Goal: Book appointment/travel/reservation

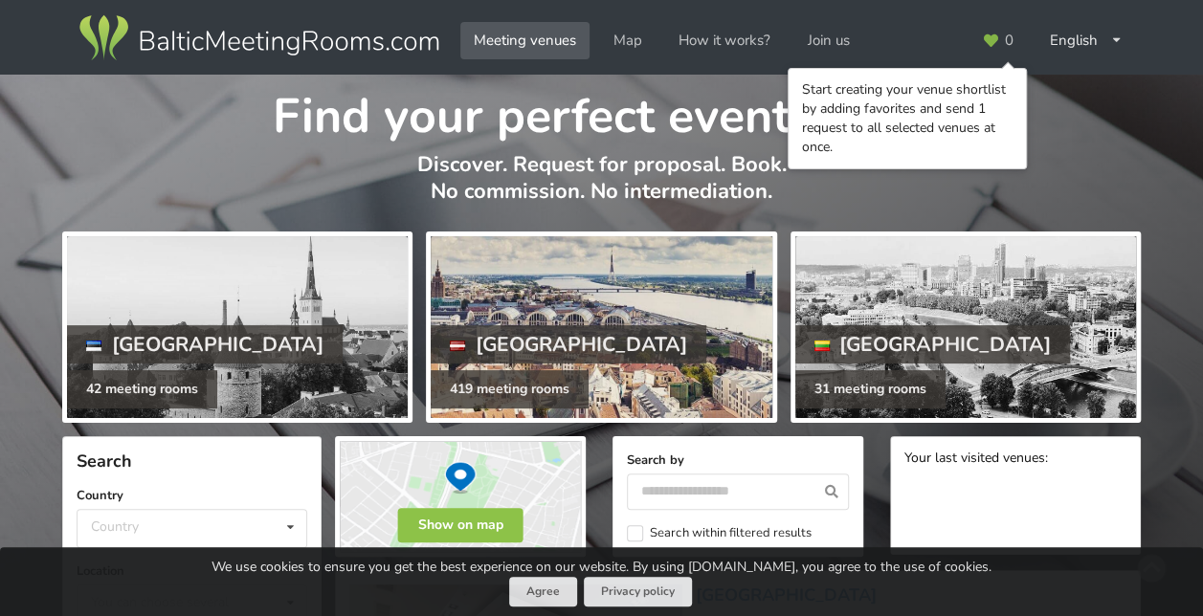
click at [636, 305] on div at bounding box center [601, 327] width 341 height 182
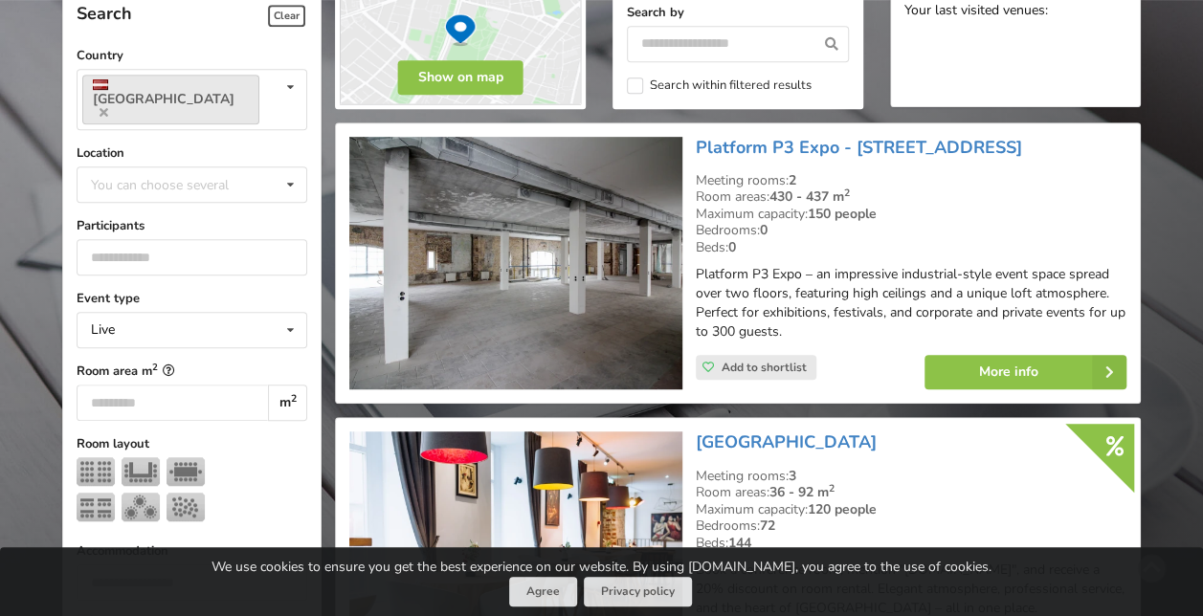
scroll to position [479, 0]
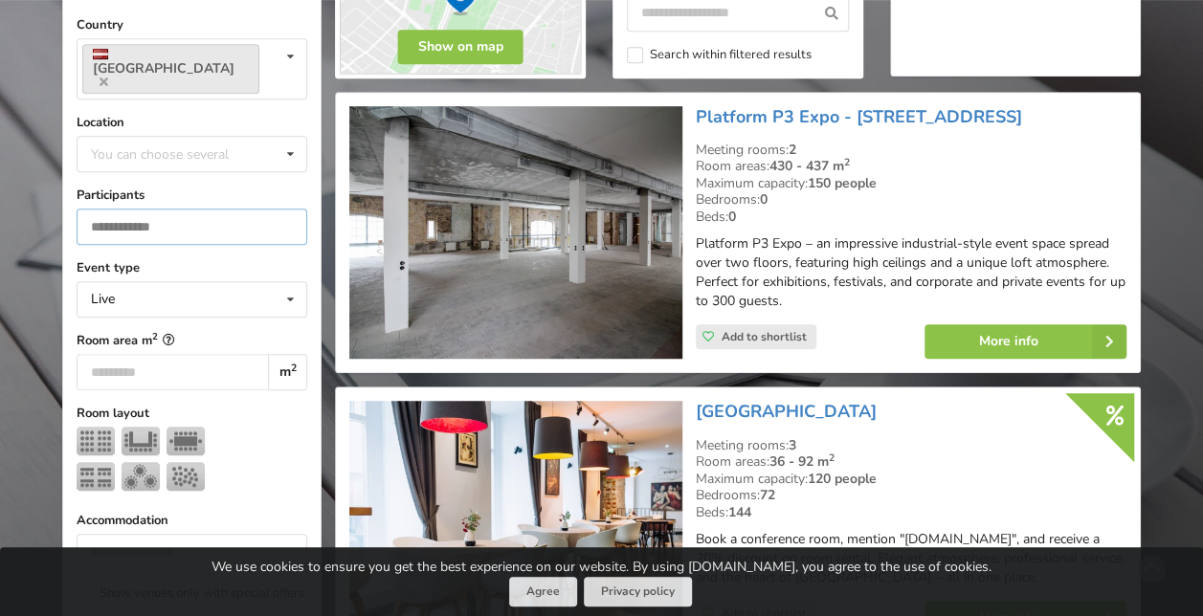
click at [127, 209] on input "number" at bounding box center [192, 227] width 231 height 36
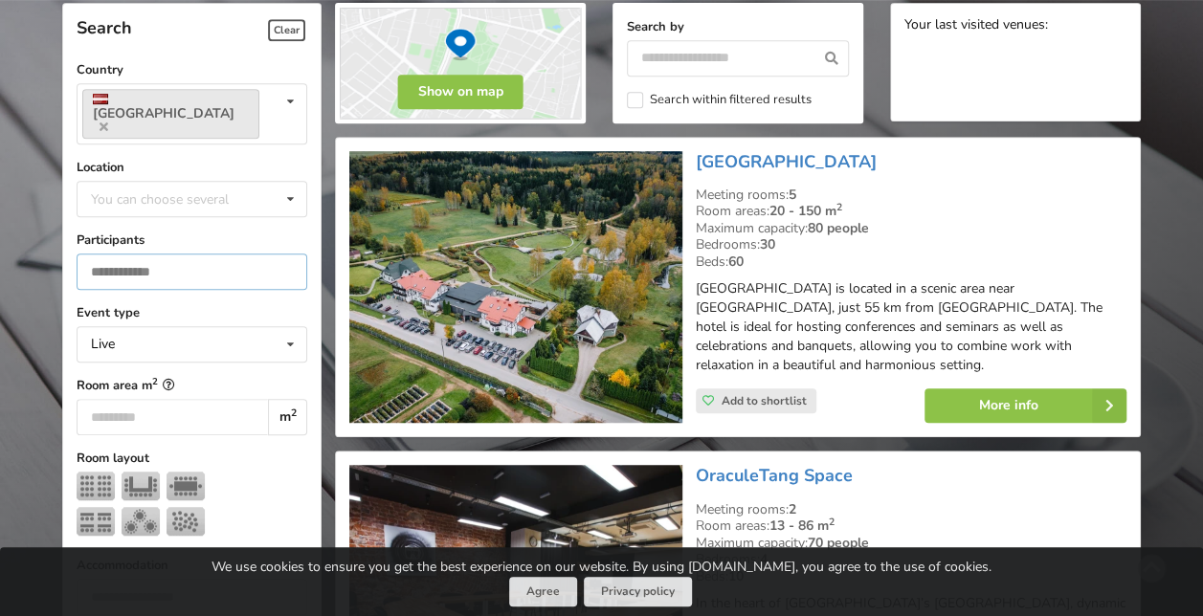
scroll to position [429, 0]
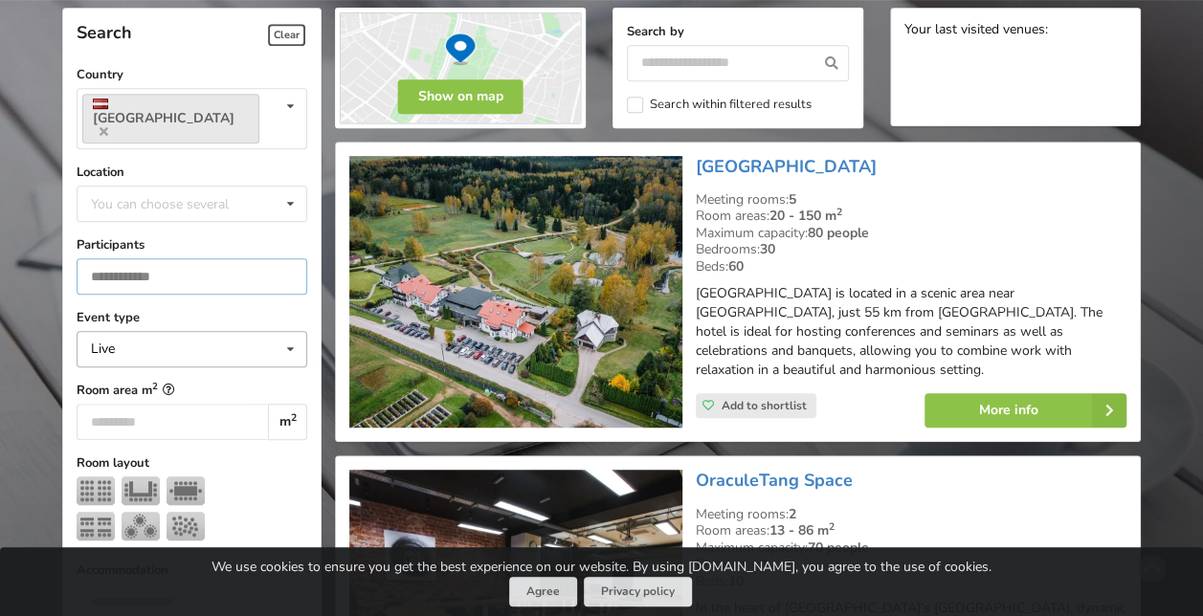
type input "*"
click at [172, 331] on div "Live Live Online Hybrid (Live + Online)" at bounding box center [192, 349] width 231 height 36
click at [166, 192] on div "You can choose several" at bounding box center [179, 203] width 186 height 22
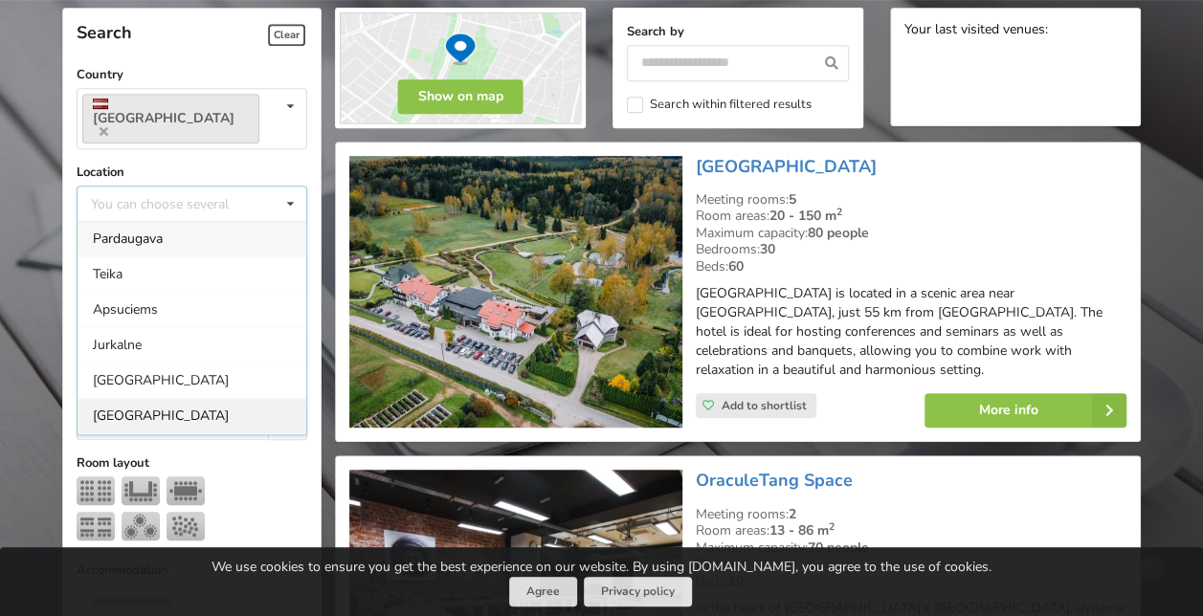
click at [180, 398] on div "[GEOGRAPHIC_DATA]" at bounding box center [192, 415] width 229 height 35
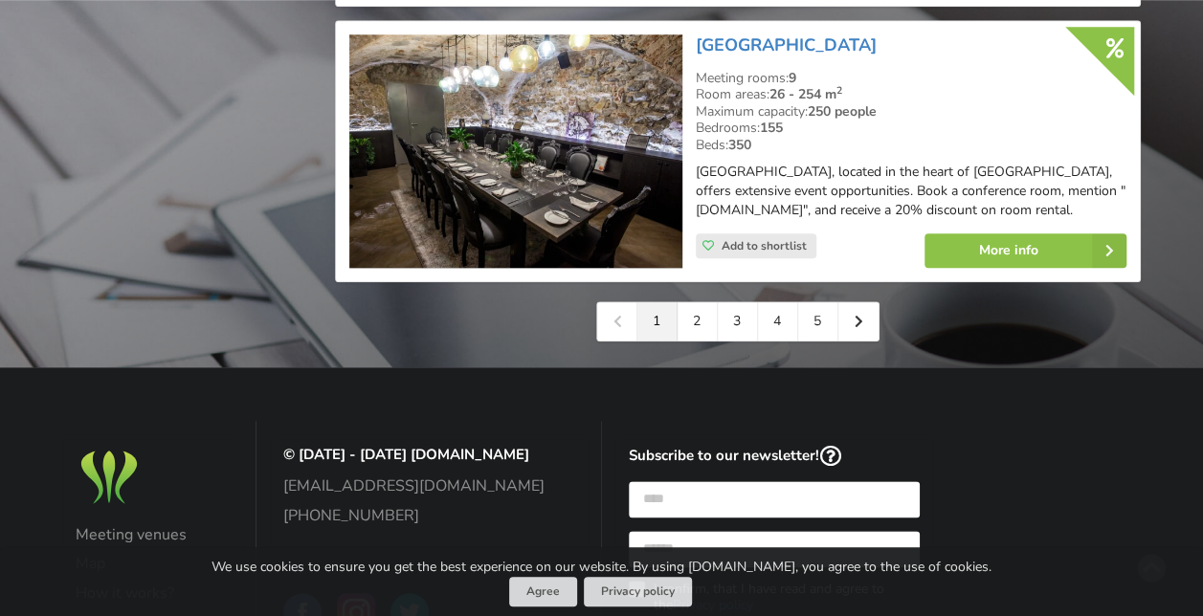
scroll to position [4354, 0]
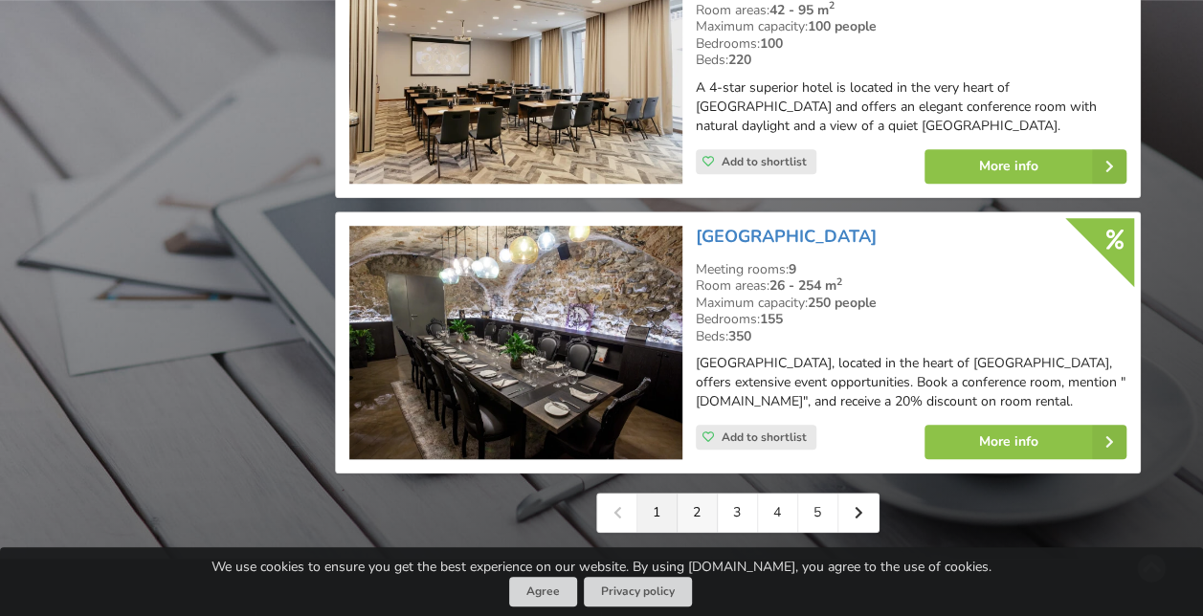
click at [698, 494] on link "2" at bounding box center [698, 513] width 40 height 38
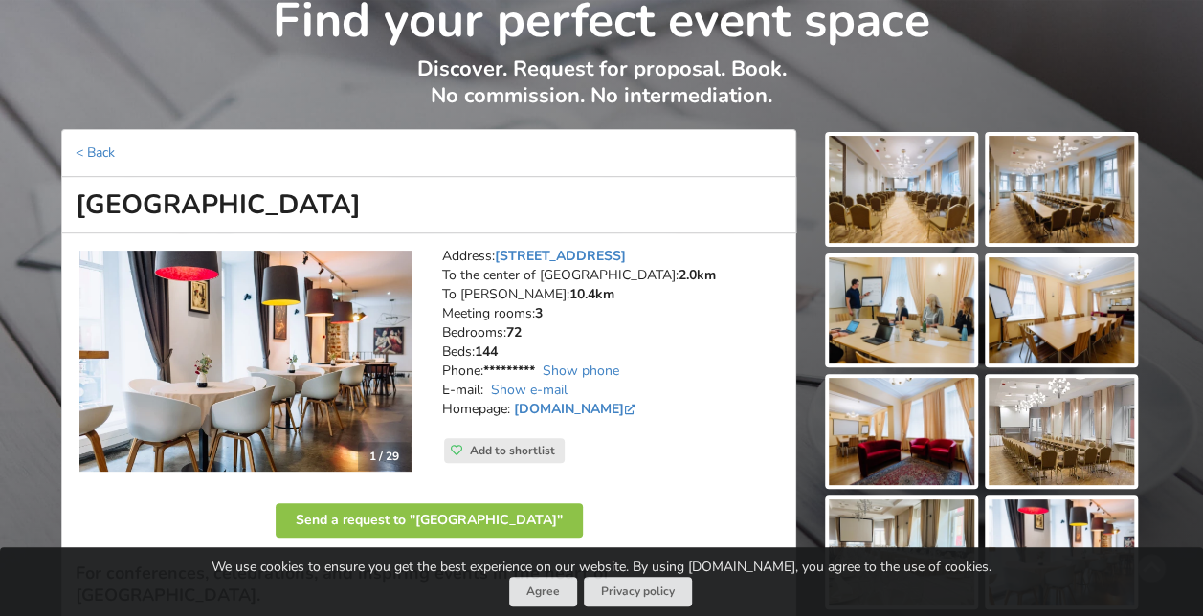
scroll to position [287, 0]
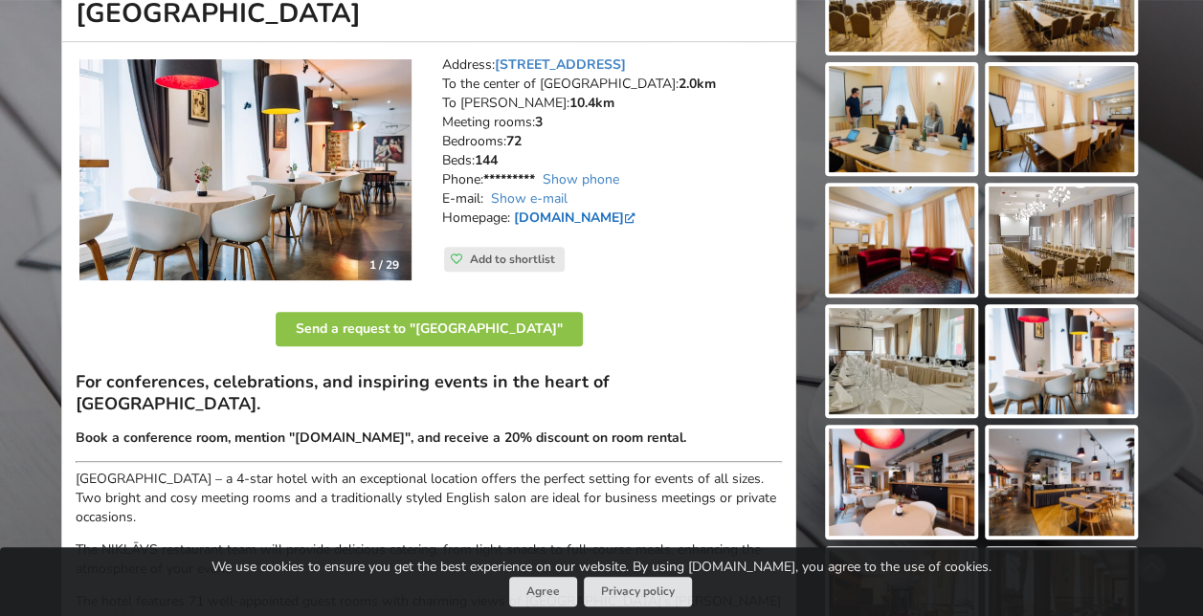
click at [605, 211] on link "www.hestiahotels.com" at bounding box center [576, 218] width 125 height 18
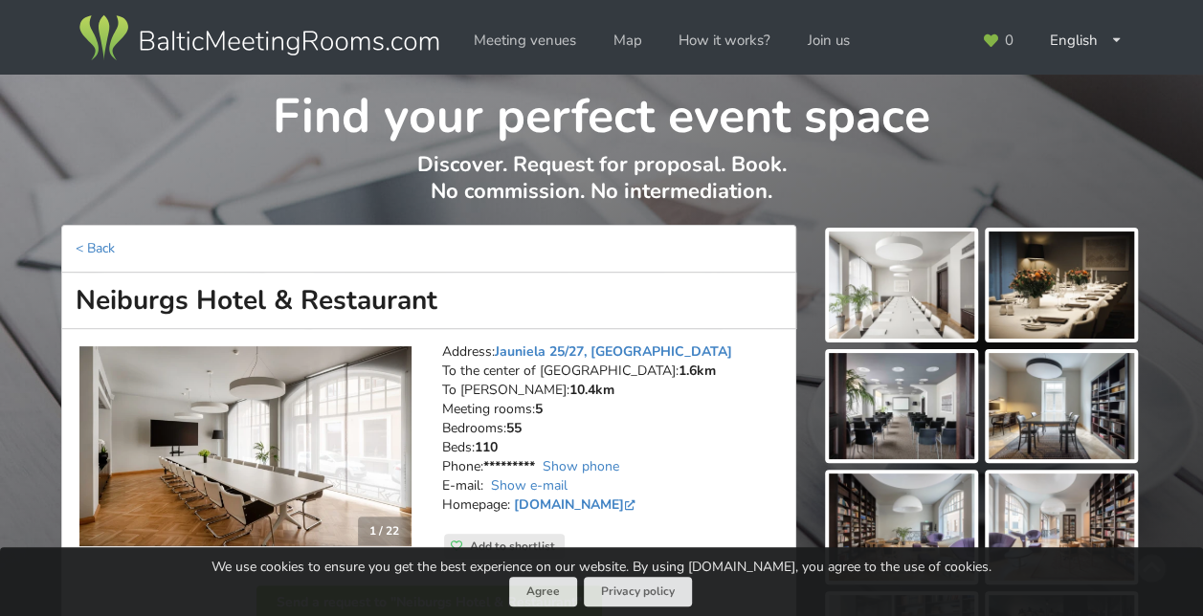
scroll to position [191, 0]
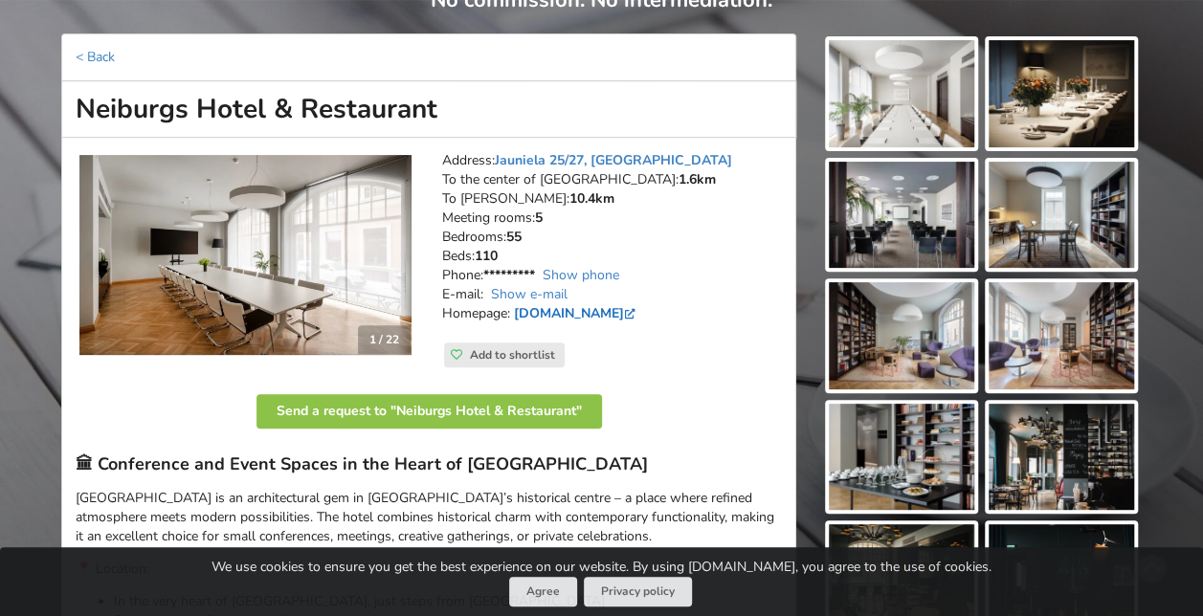
click at [611, 314] on link "www.neiburgs.com" at bounding box center [576, 313] width 125 height 18
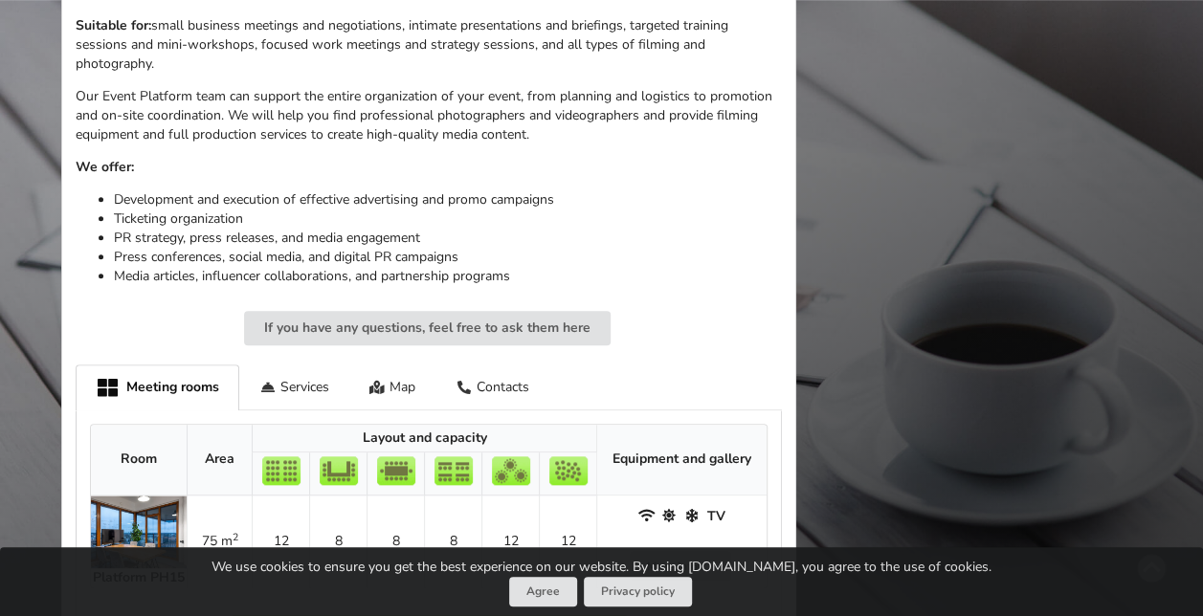
scroll to position [1053, 0]
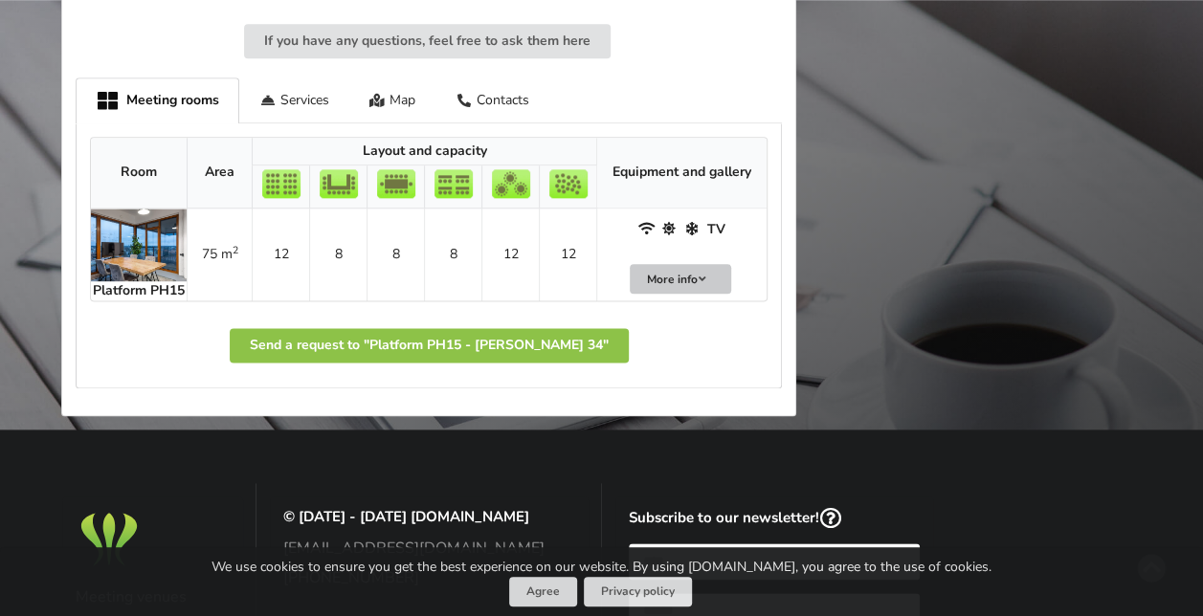
click at [706, 276] on icon at bounding box center [702, 279] width 13 height 11
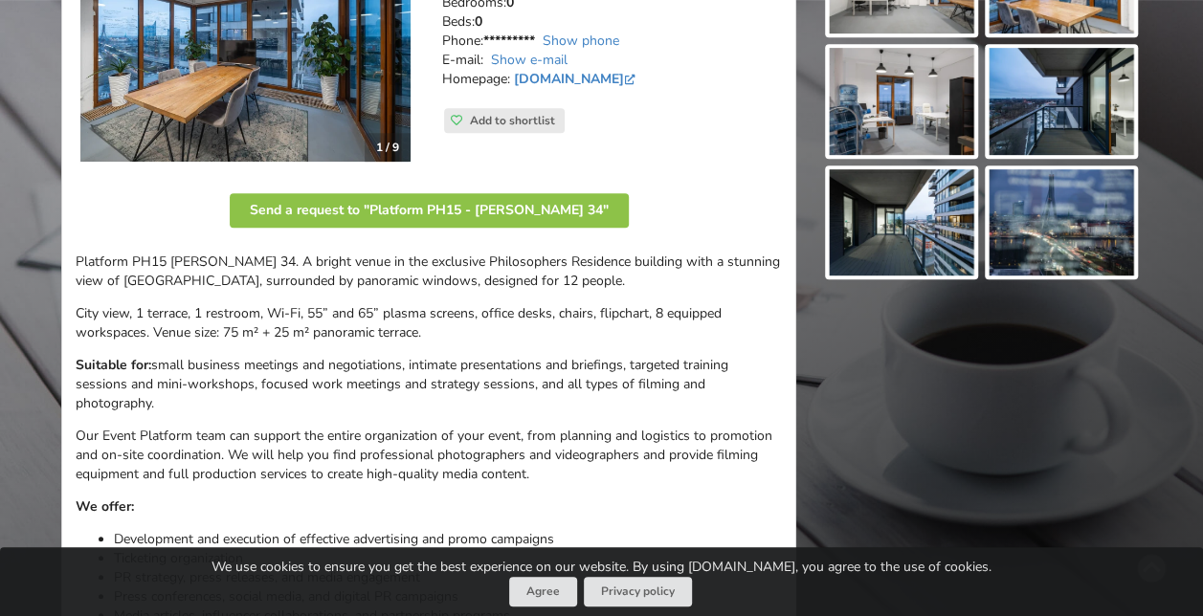
scroll to position [287, 0]
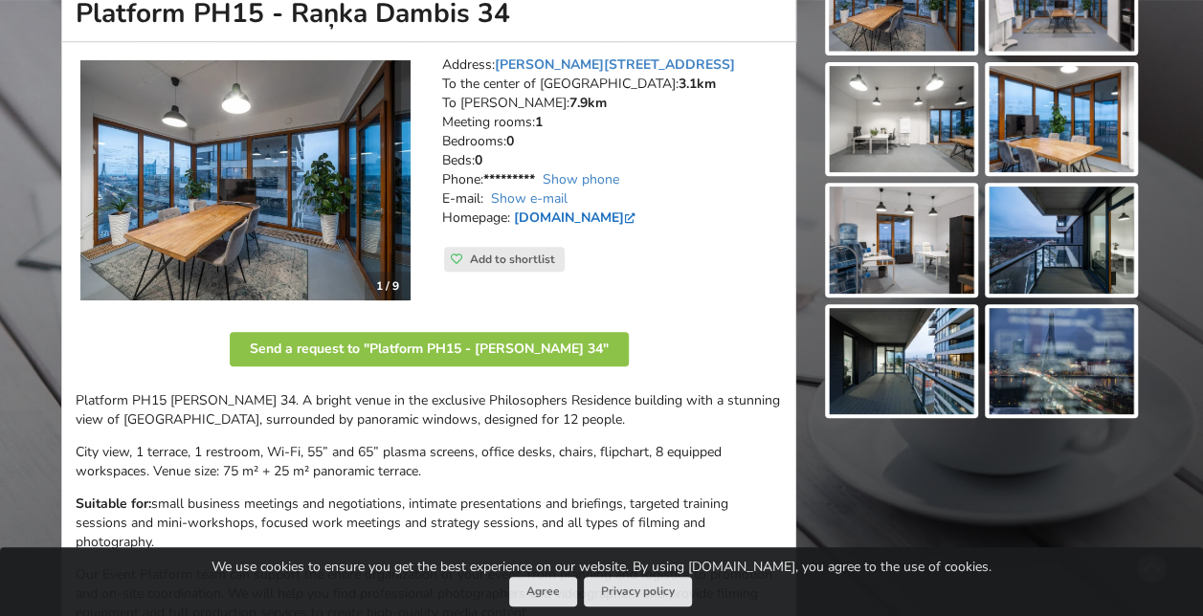
click at [561, 214] on link "www.facebook.com" at bounding box center [576, 218] width 125 height 18
click at [373, 287] on div "1 / 9" at bounding box center [388, 286] width 46 height 29
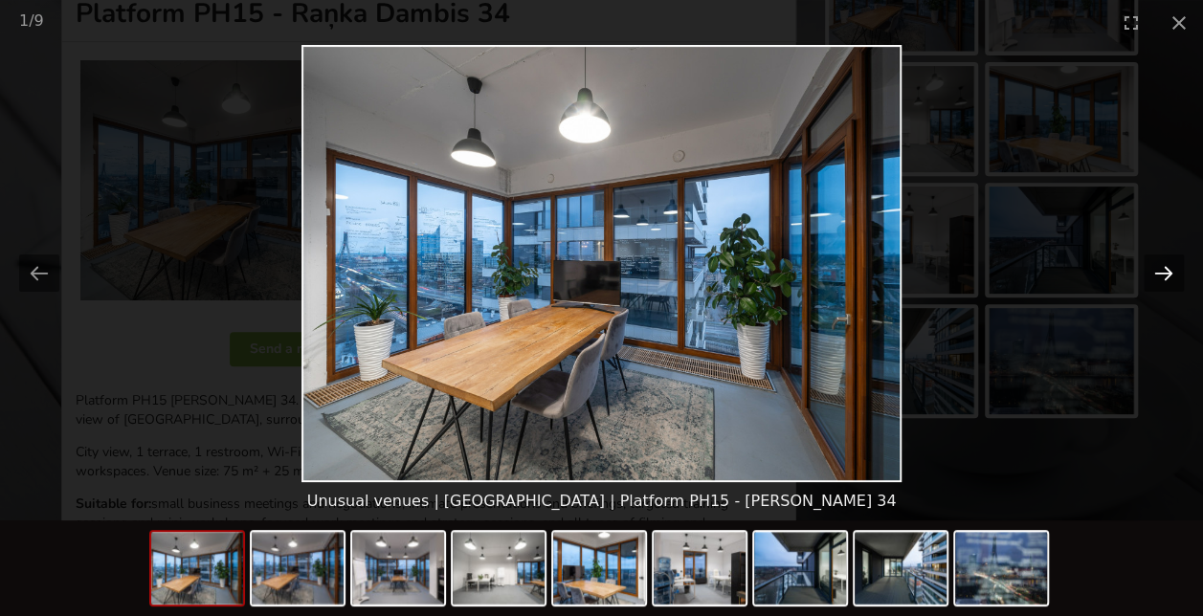
click at [1169, 274] on button "Next slide" at bounding box center [1164, 273] width 40 height 37
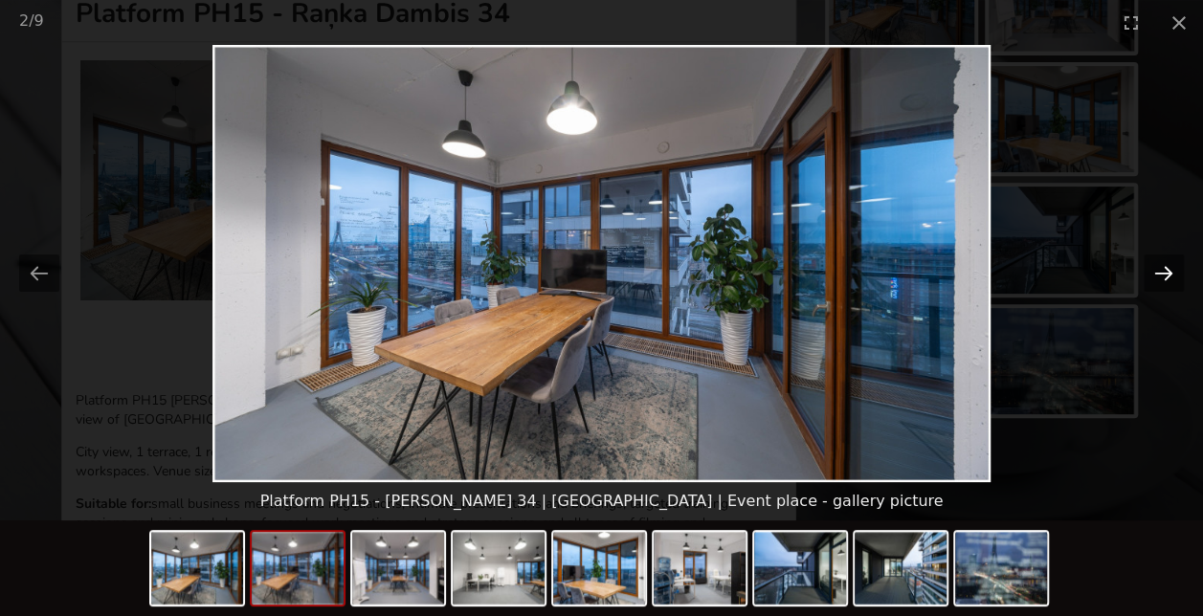
click at [1169, 274] on button "Next slide" at bounding box center [1164, 273] width 40 height 37
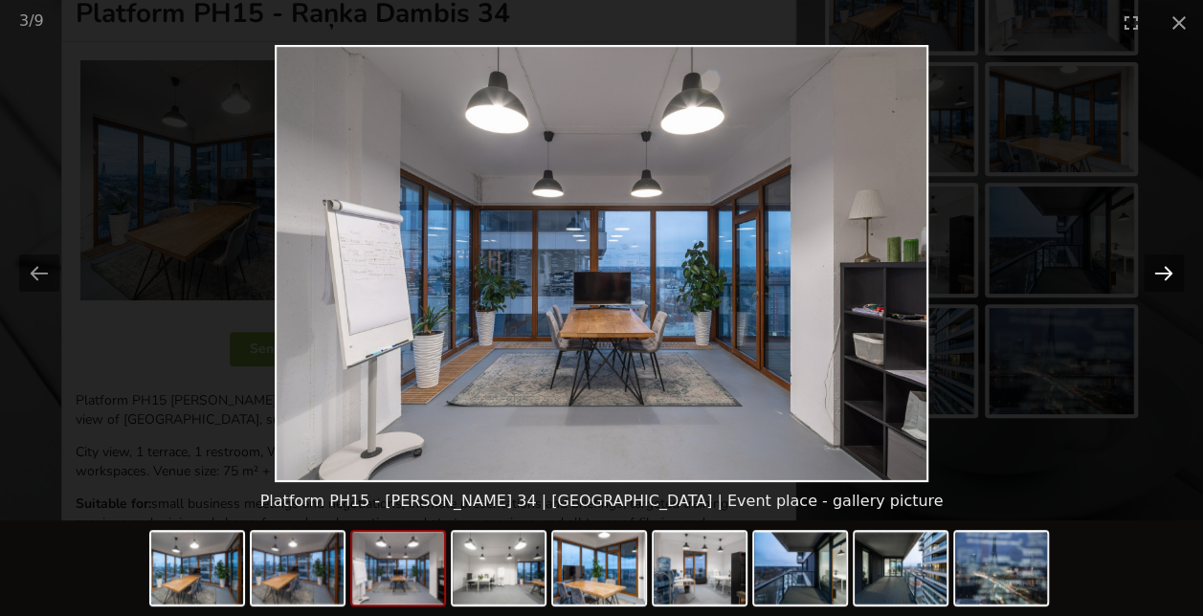
click at [1169, 274] on button "Next slide" at bounding box center [1164, 273] width 40 height 37
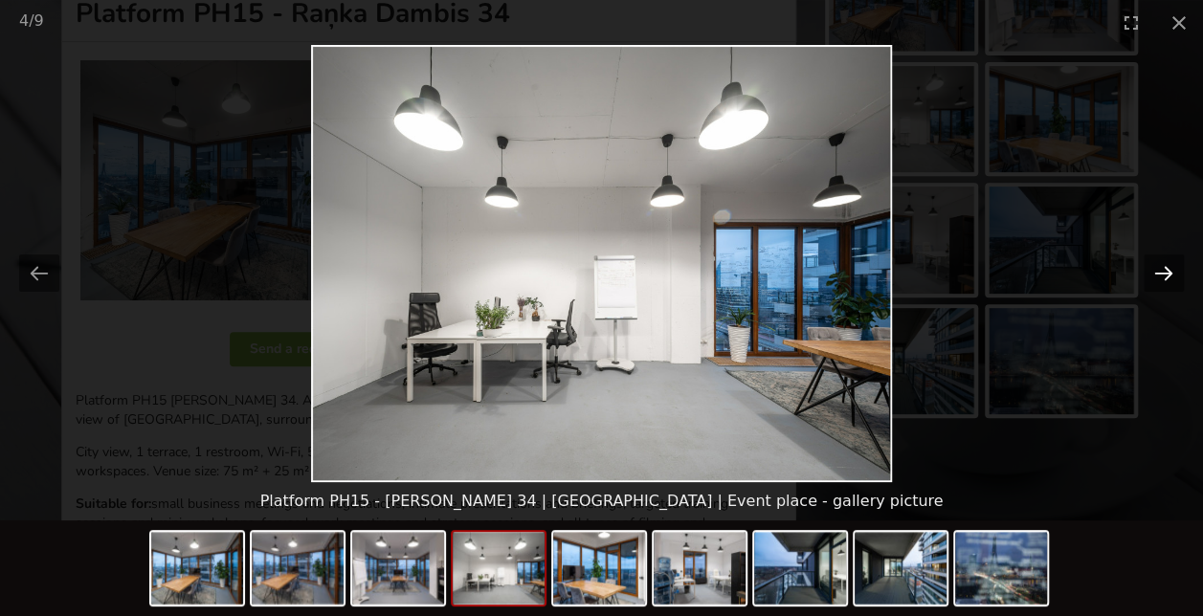
click at [1169, 274] on button "Next slide" at bounding box center [1164, 273] width 40 height 37
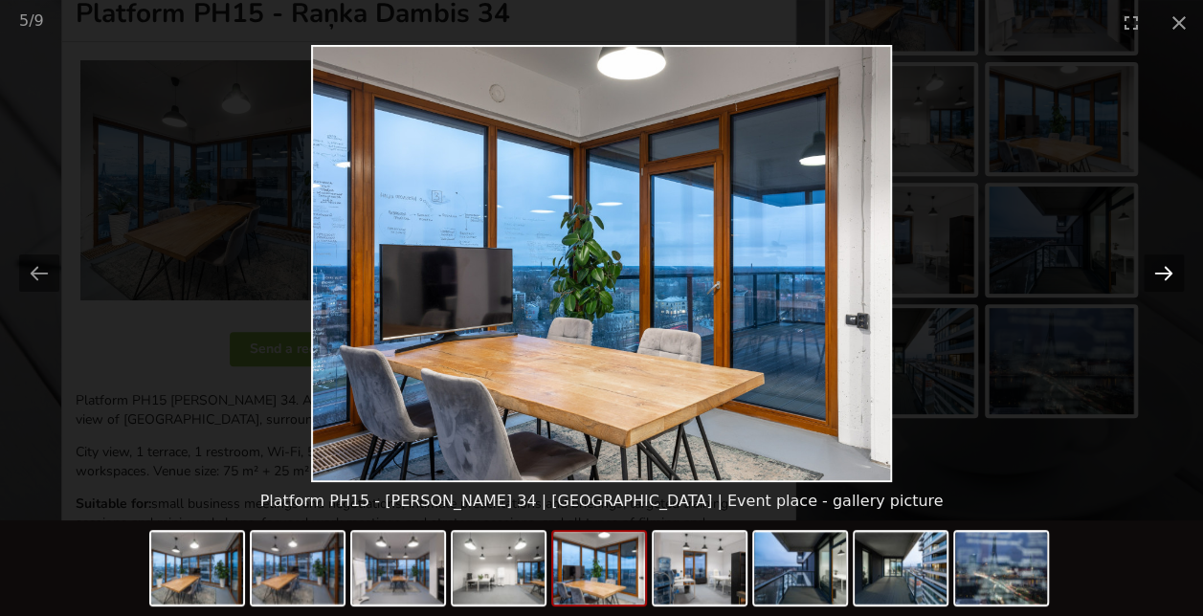
click at [1169, 274] on button "Next slide" at bounding box center [1164, 273] width 40 height 37
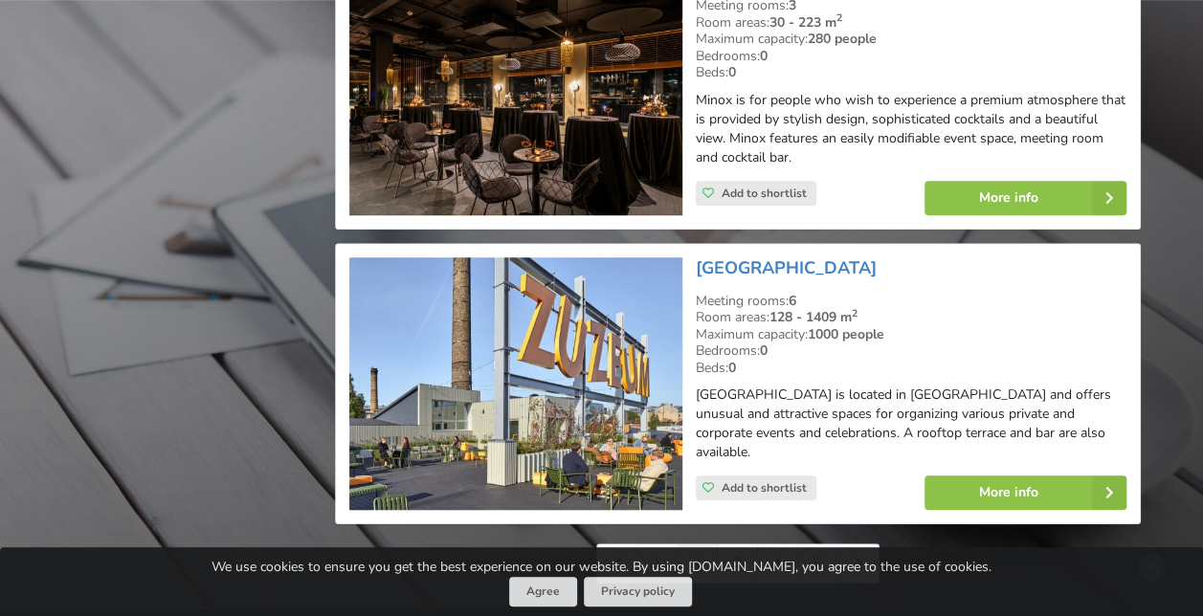
scroll to position [4404, 0]
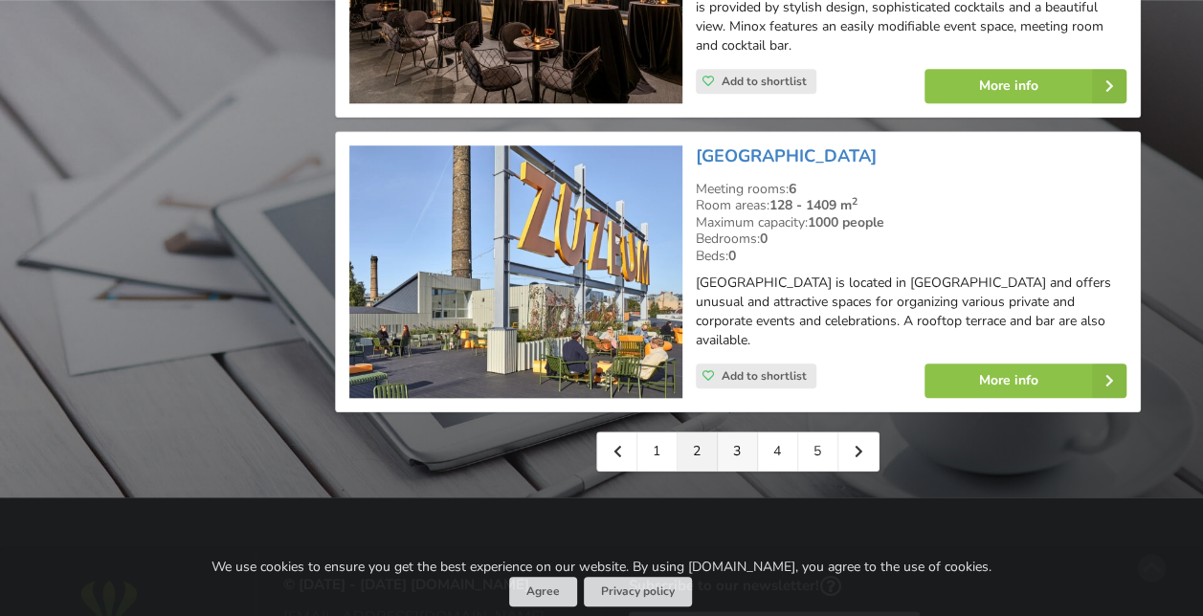
click at [730, 433] on link "3" at bounding box center [738, 452] width 40 height 38
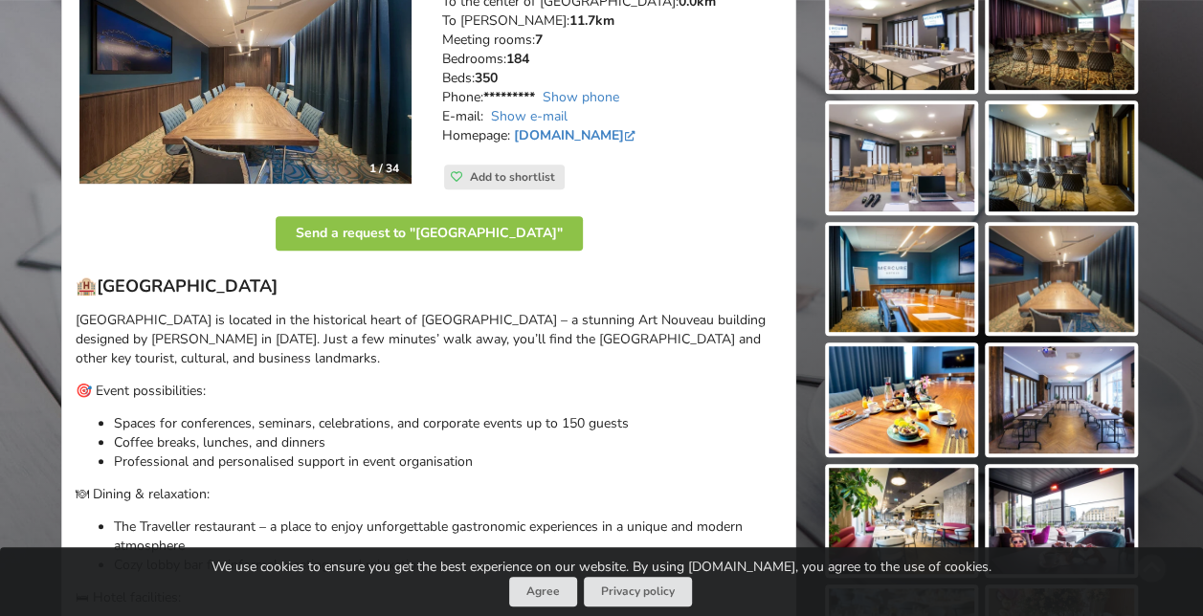
scroll to position [191, 0]
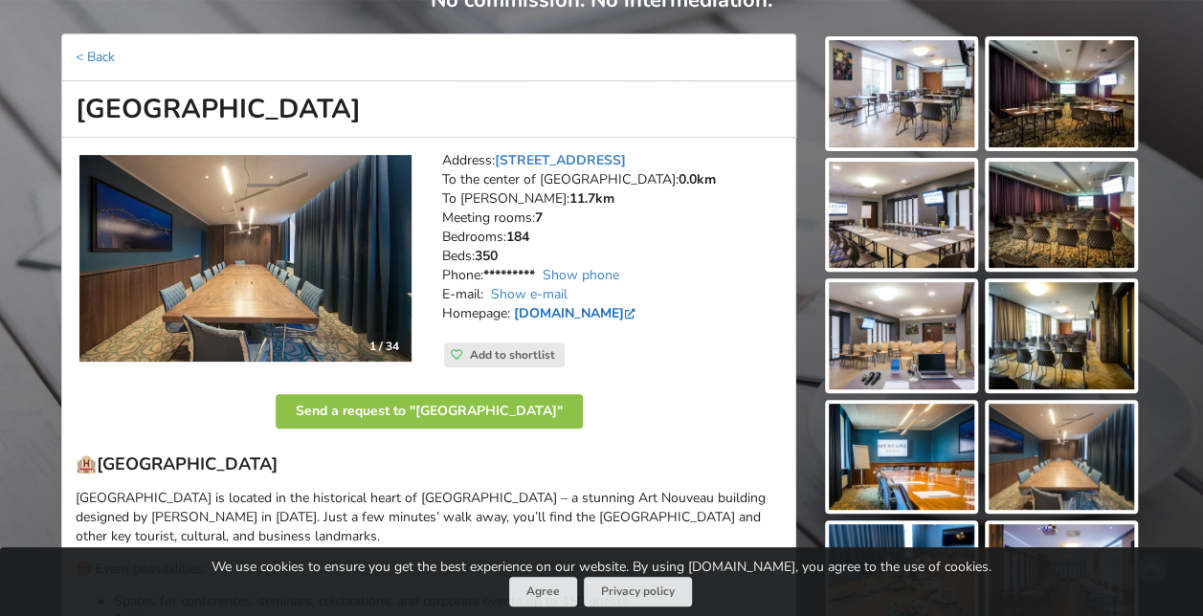
click at [609, 311] on link "mercure-riga.com" at bounding box center [576, 313] width 125 height 18
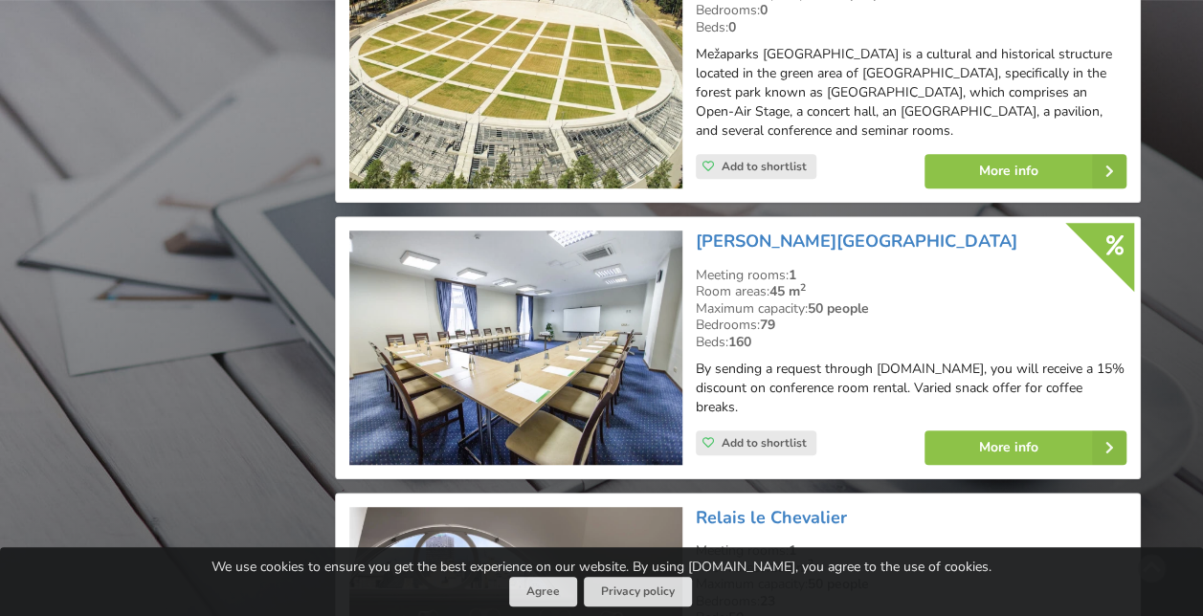
scroll to position [4308, 0]
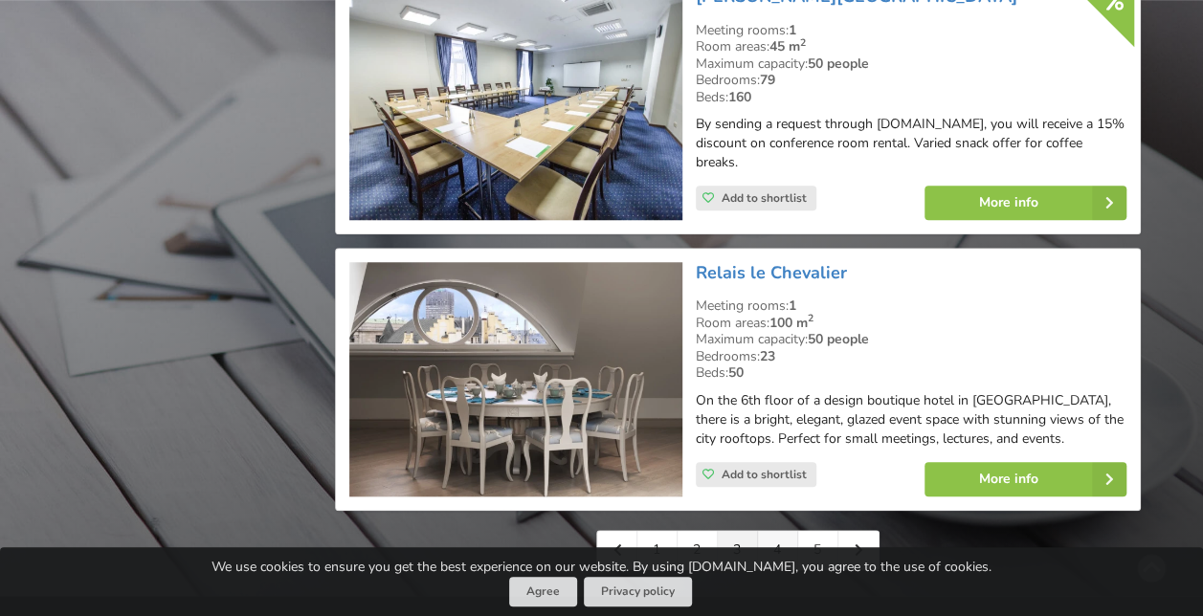
click at [774, 533] on link "4" at bounding box center [778, 550] width 40 height 38
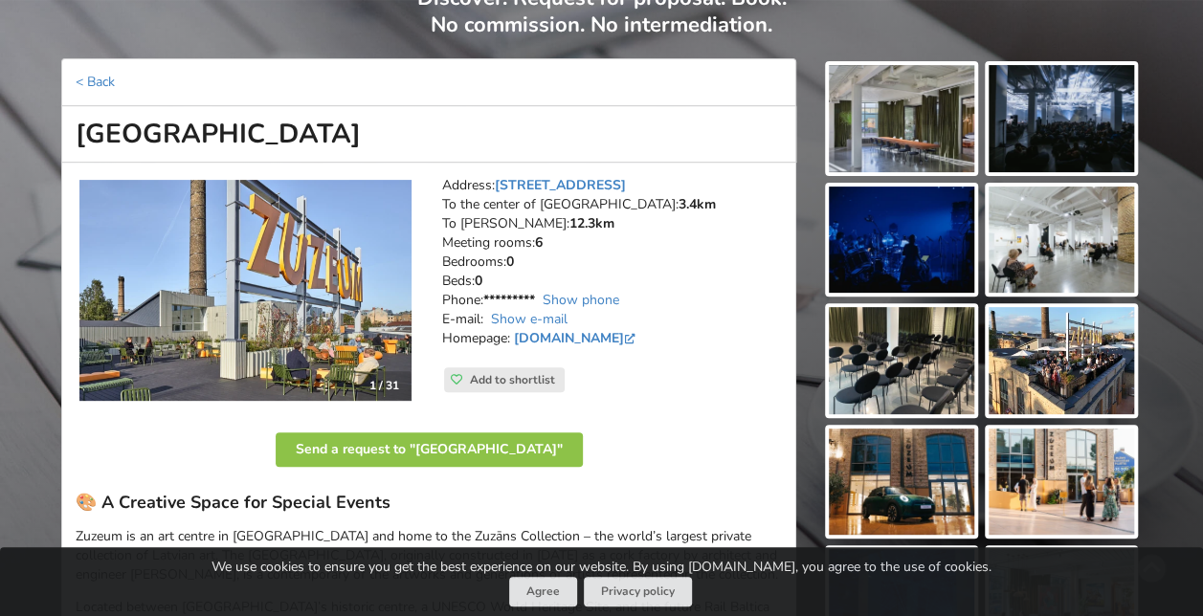
scroll to position [287, 0]
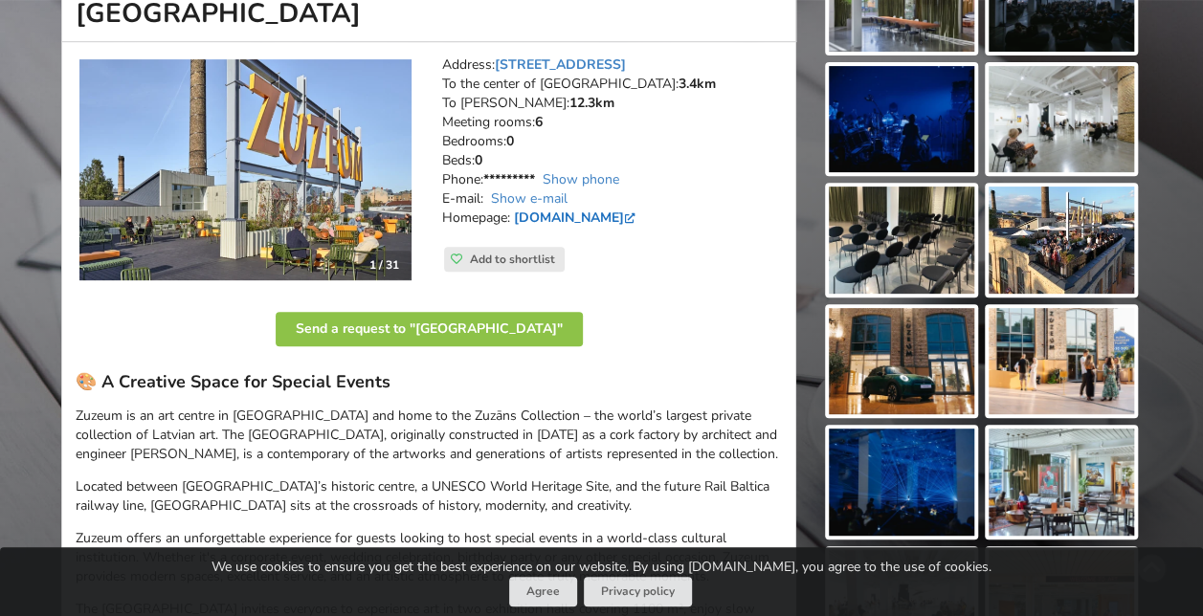
click at [616, 209] on link "www.zuzeum.com" at bounding box center [576, 218] width 125 height 18
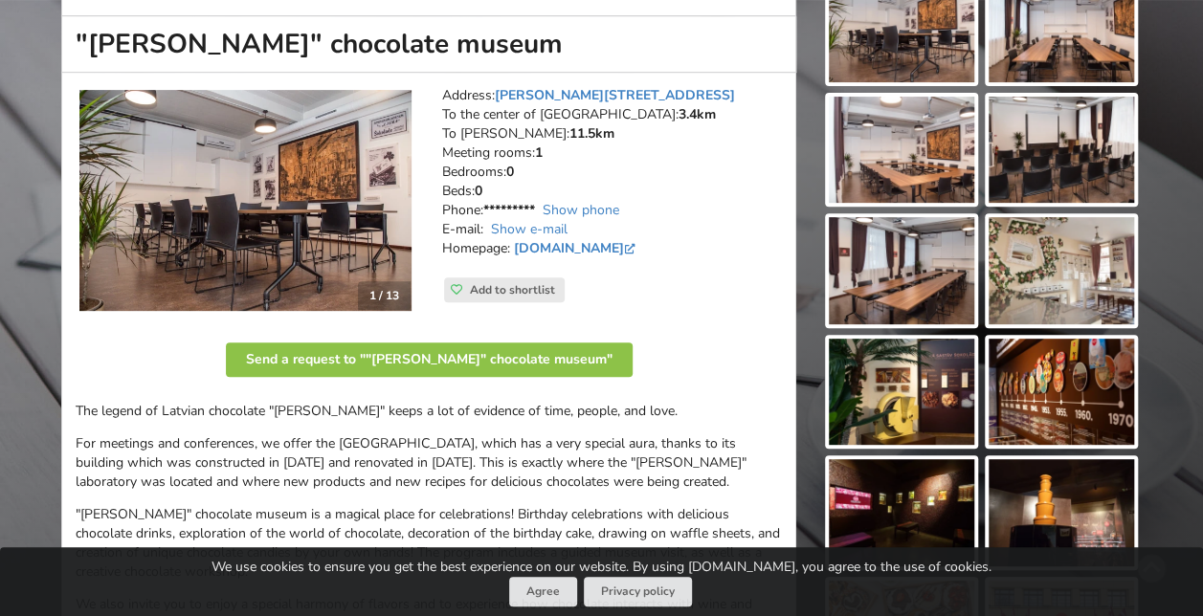
scroll to position [287, 0]
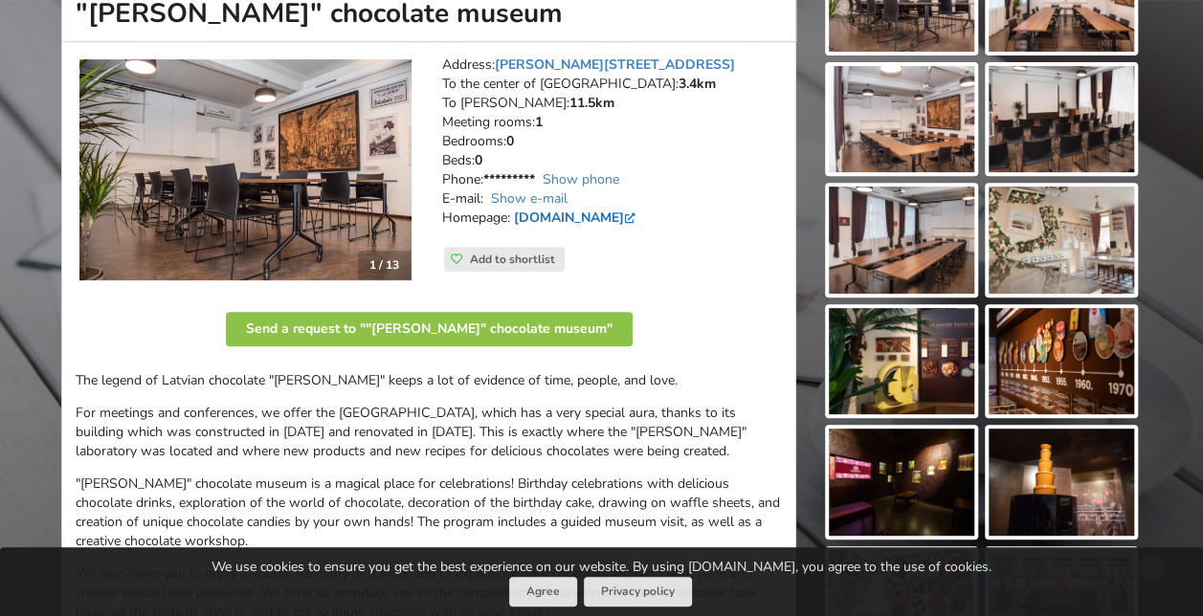
click at [639, 210] on link "[DOMAIN_NAME]" at bounding box center [576, 218] width 125 height 18
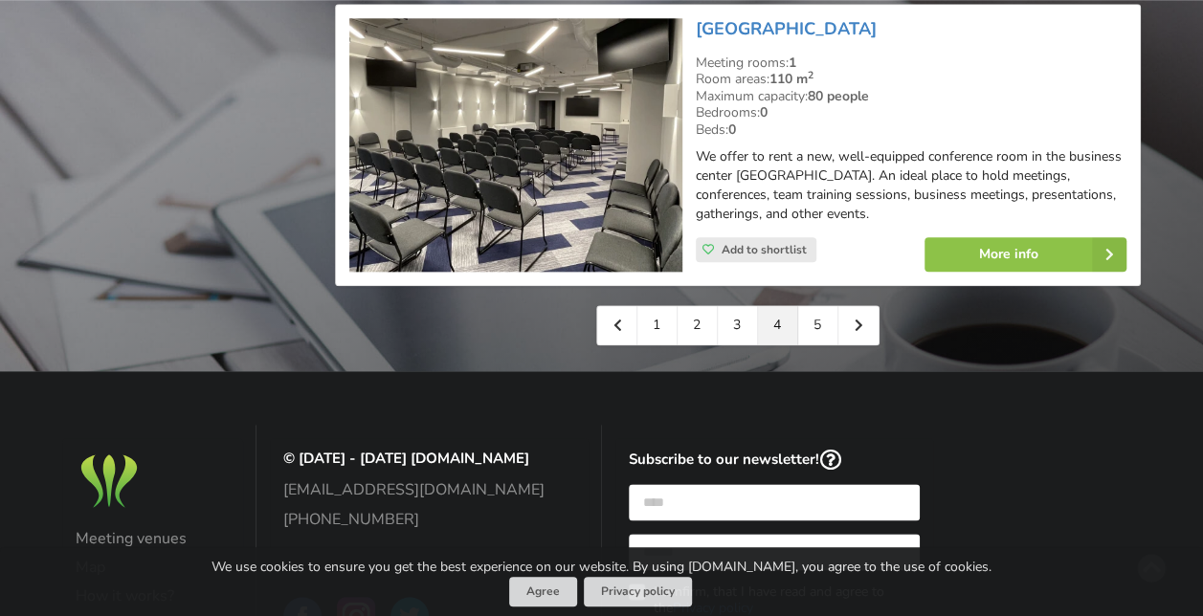
scroll to position [4770, 0]
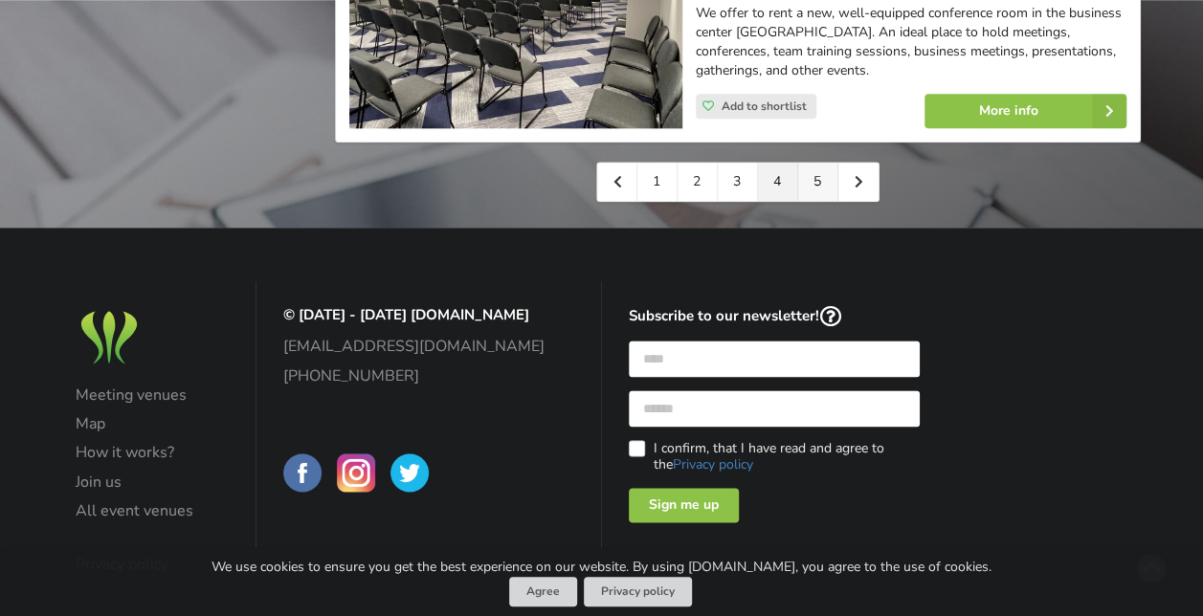
click at [817, 163] on link "5" at bounding box center [818, 182] width 40 height 38
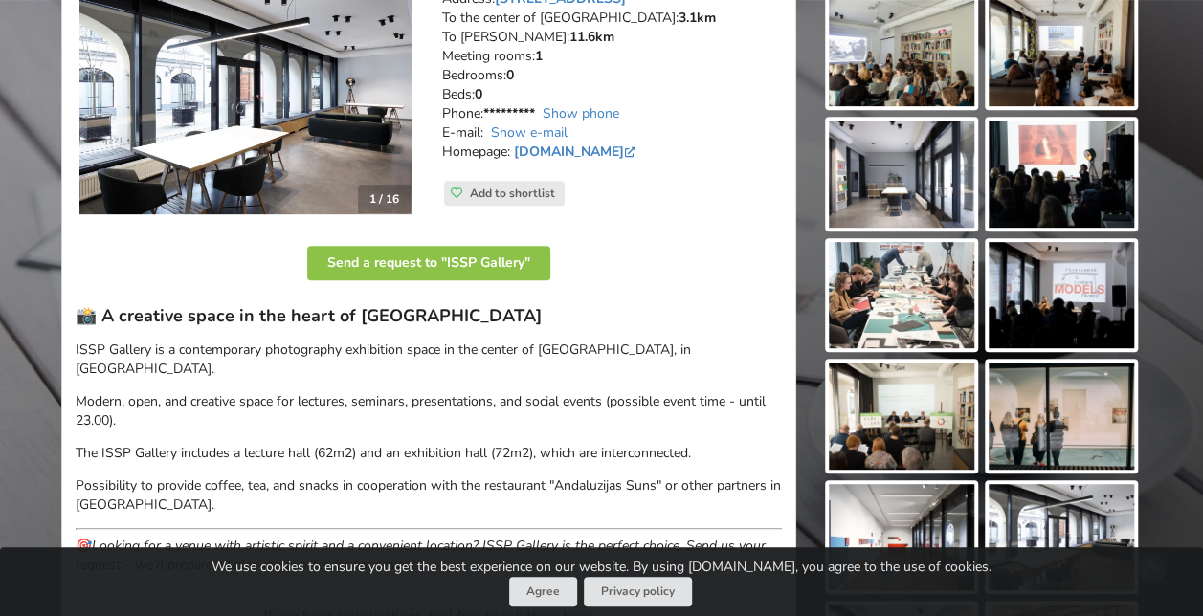
scroll to position [383, 0]
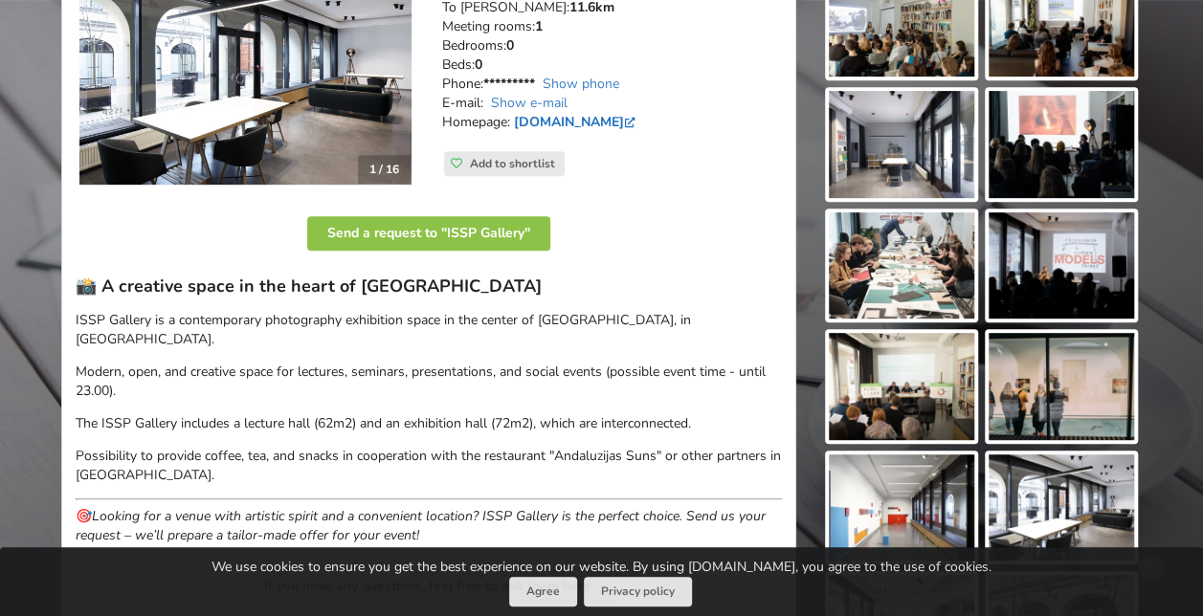
click at [522, 123] on link "issp.lv" at bounding box center [576, 122] width 125 height 18
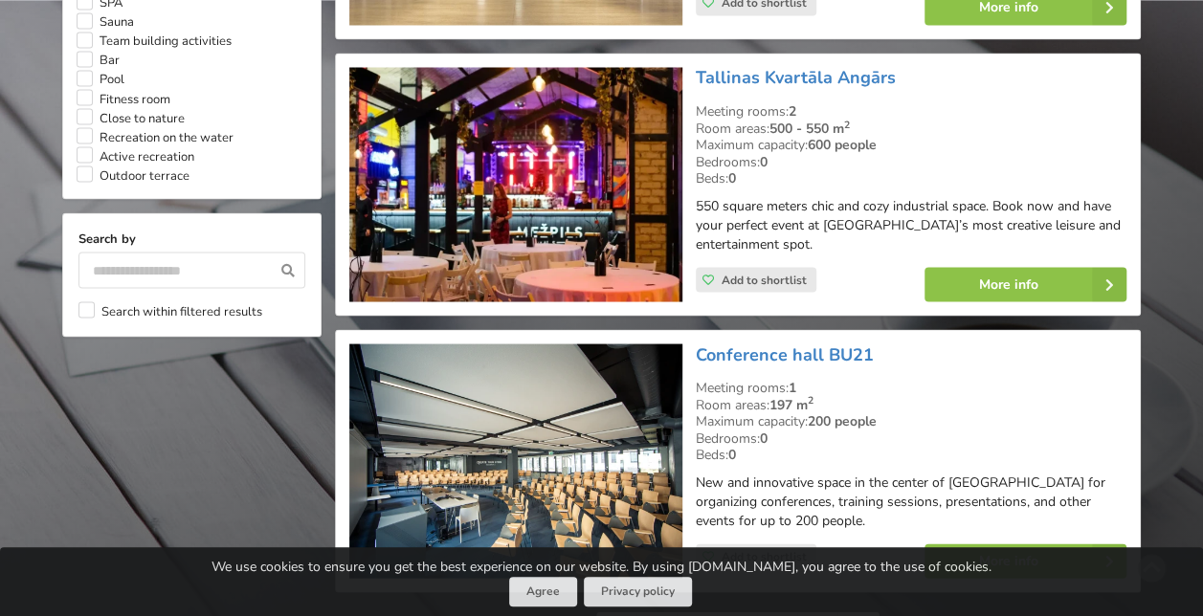
scroll to position [1915, 0]
